Goal: Information Seeking & Learning: Learn about a topic

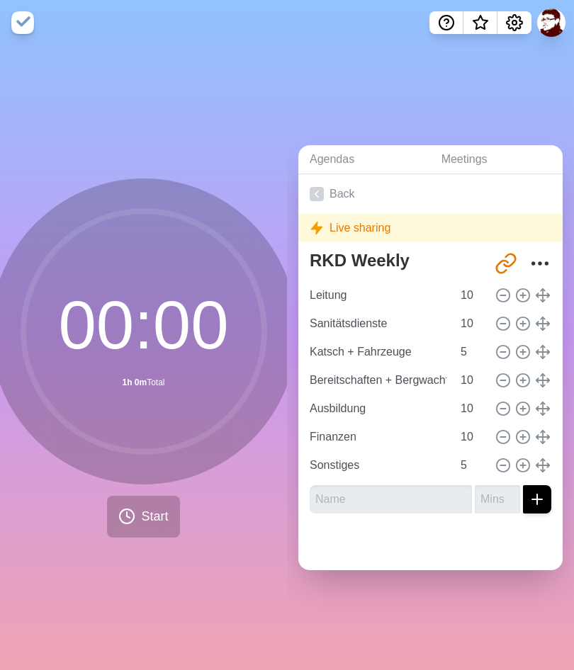
click at [21, 589] on div "00 : 00 1h 0m Total Start" at bounding box center [143, 357] width 287 height 625
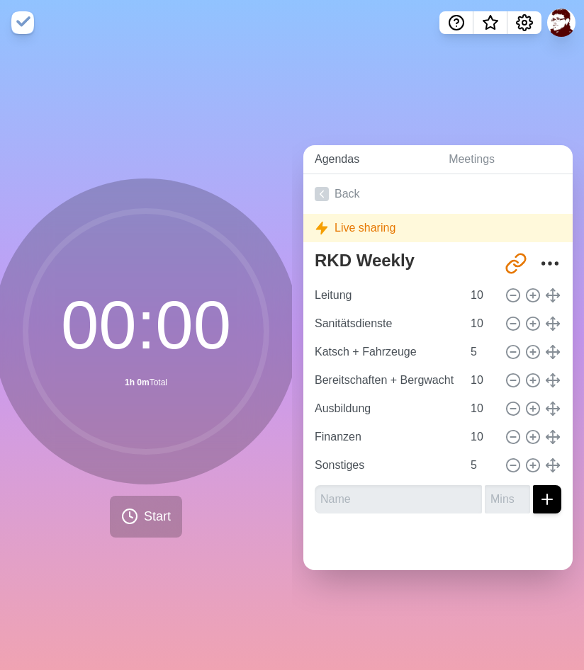
click at [345, 158] on link "Agendas" at bounding box center [370, 159] width 134 height 29
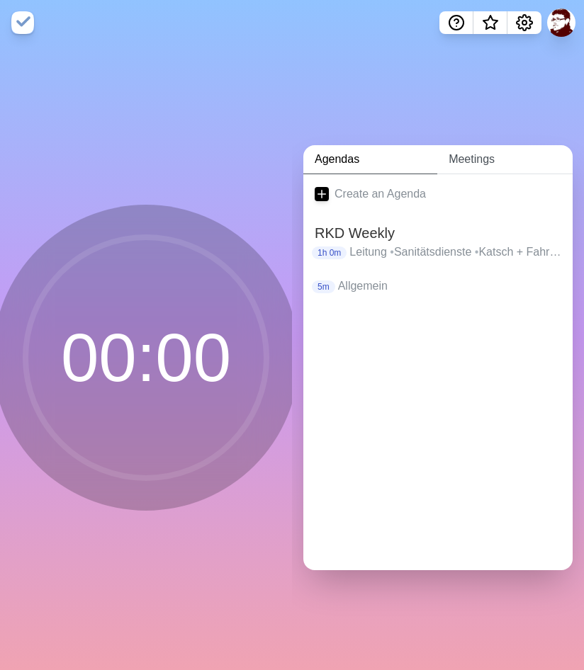
click at [476, 162] on link "Meetings" at bounding box center [504, 159] width 135 height 29
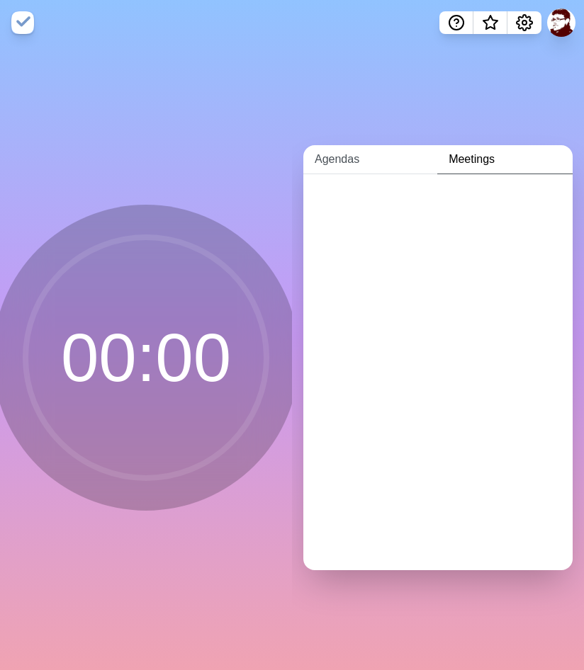
click at [343, 159] on link "Agendas" at bounding box center [370, 159] width 134 height 29
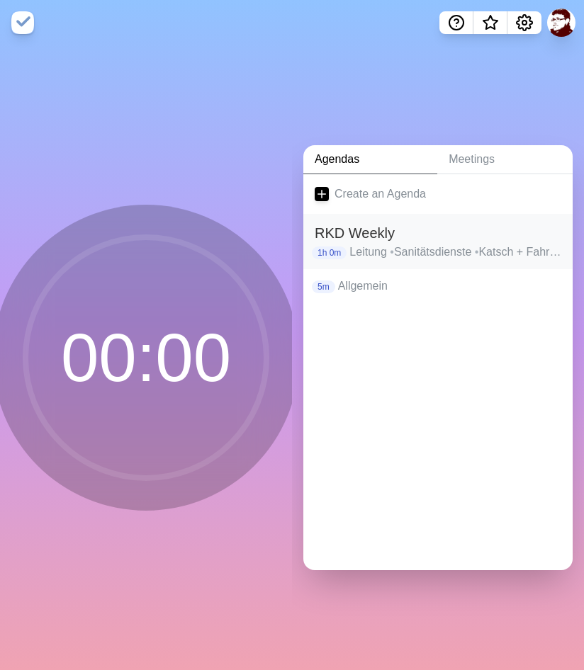
click at [353, 239] on h2 "RKD Weekly" at bounding box center [437, 232] width 246 height 21
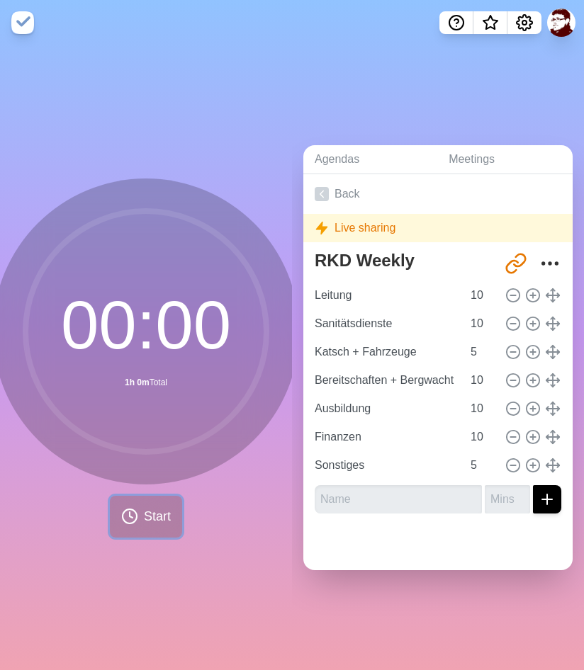
click at [149, 513] on span "Start" at bounding box center [157, 516] width 27 height 19
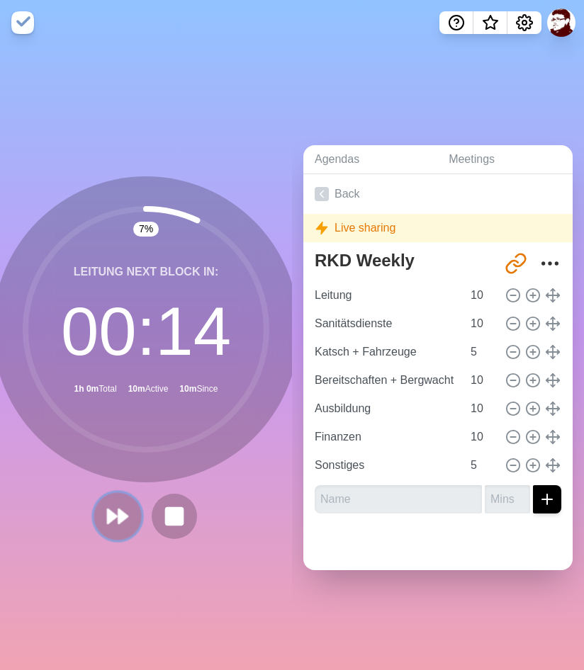
click at [114, 521] on icon at bounding box center [118, 516] width 24 height 24
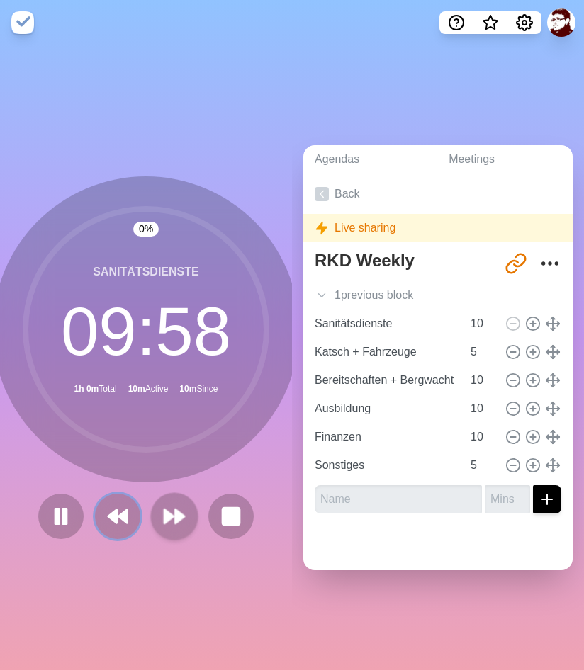
click at [114, 521] on polygon at bounding box center [112, 516] width 8 height 13
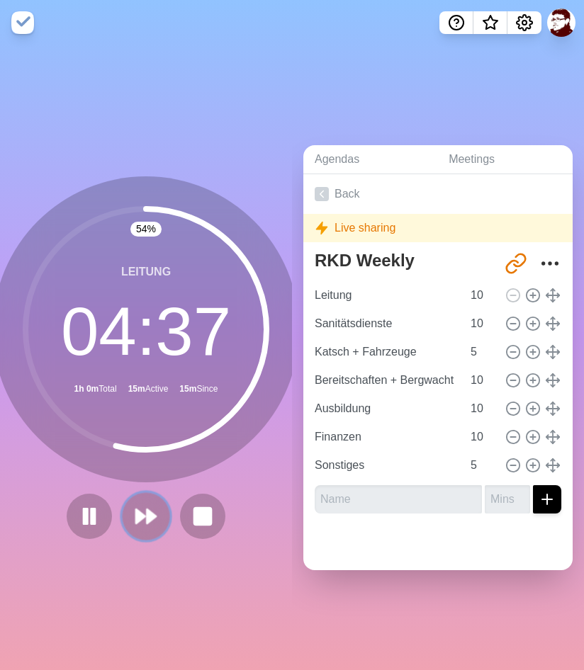
click at [159, 512] on button at bounding box center [145, 515] width 47 height 47
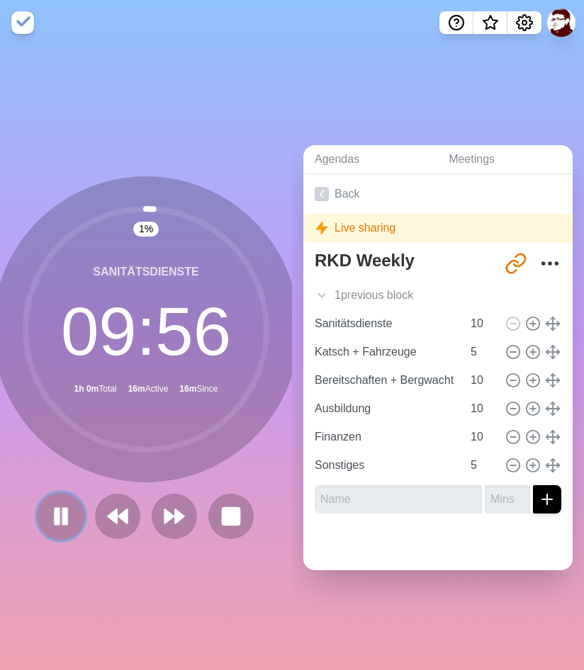
click at [70, 512] on icon at bounding box center [61, 516] width 24 height 24
click at [69, 510] on icon at bounding box center [61, 516] width 24 height 24
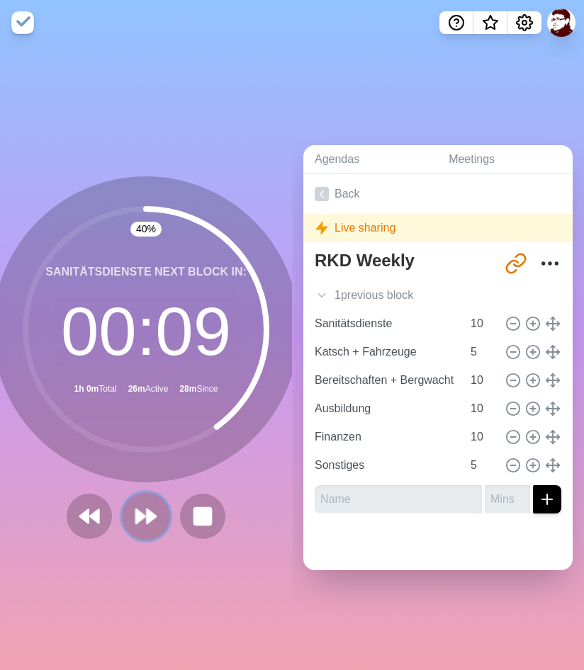
click at [136, 526] on icon at bounding box center [146, 516] width 24 height 24
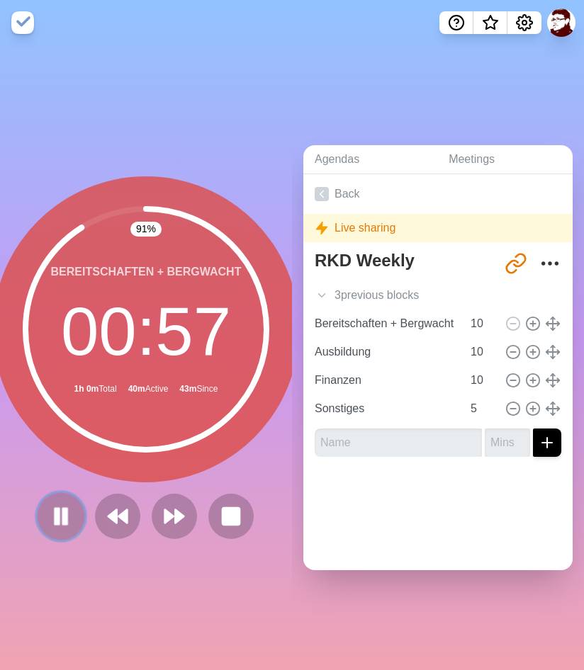
click at [71, 518] on icon at bounding box center [61, 516] width 24 height 24
click at [71, 518] on icon at bounding box center [61, 516] width 23 height 23
click at [50, 528] on icon at bounding box center [61, 516] width 24 height 24
click at [50, 528] on icon at bounding box center [61, 516] width 23 height 23
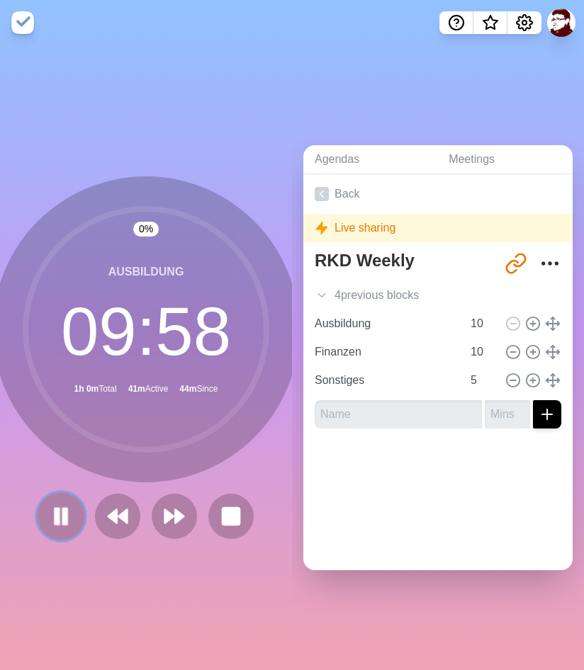
click at [59, 528] on icon at bounding box center [61, 516] width 24 height 24
click at [50, 528] on button at bounding box center [60, 515] width 47 height 47
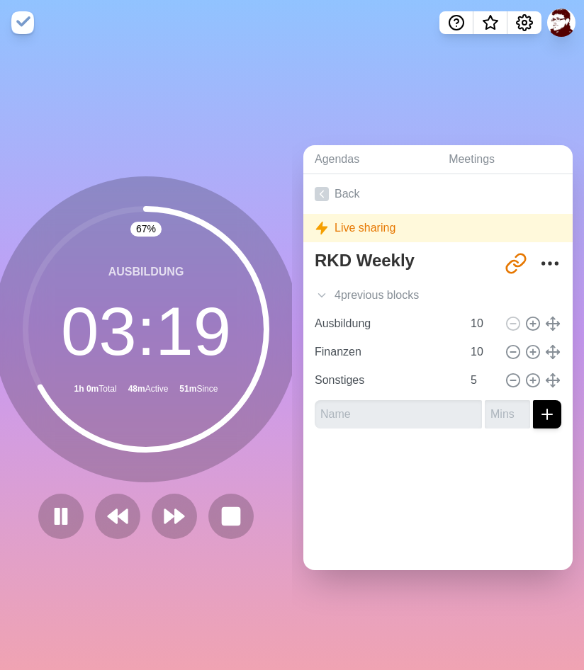
drag, startPoint x: 29, startPoint y: 511, endPoint x: -204, endPoint y: 461, distance: 238.2
click at [0, 461] on div "67 % Ausbildung 03 : 19 1h 0m Total 48m Active 51m Since" at bounding box center [146, 357] width 292 height 625
click at [178, 522] on polygon at bounding box center [179, 516] width 9 height 14
